Goal: Navigation & Orientation: Find specific page/section

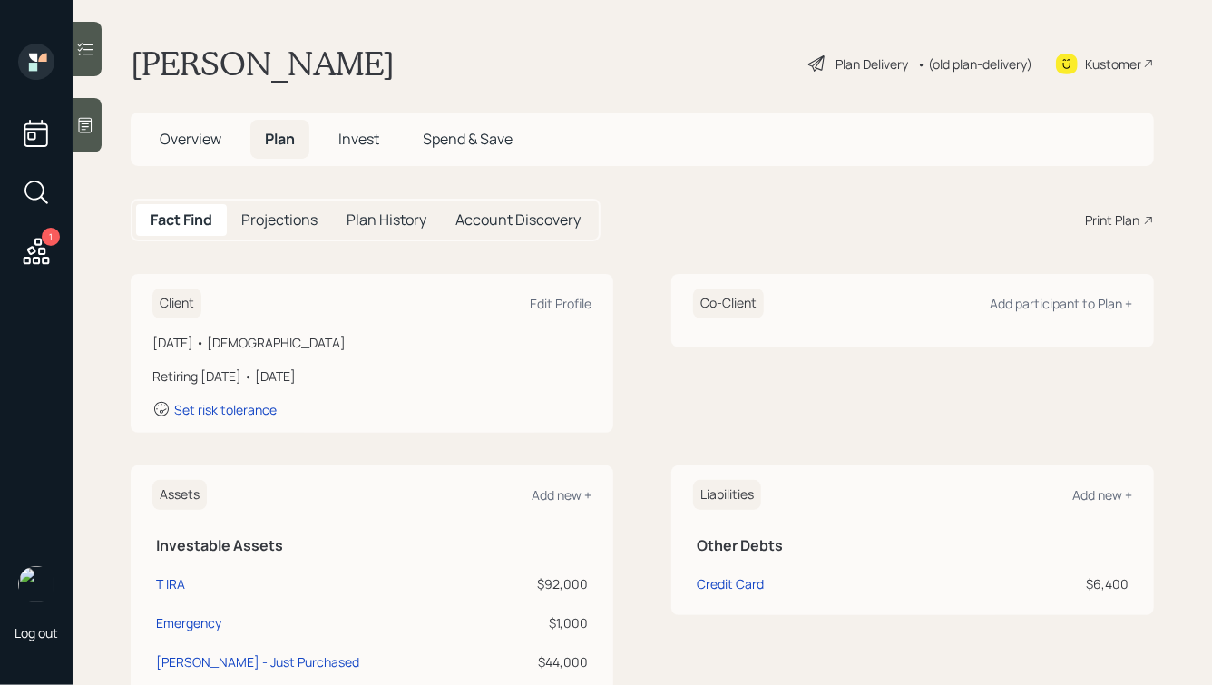
click at [42, 262] on icon at bounding box center [37, 251] width 26 height 26
